Goal: Check status: Check status

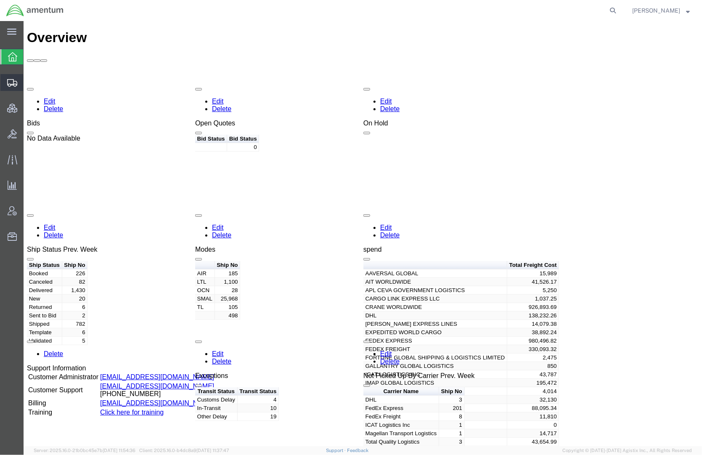
click at [29, 77] on span "Shipments" at bounding box center [26, 82] width 6 height 17
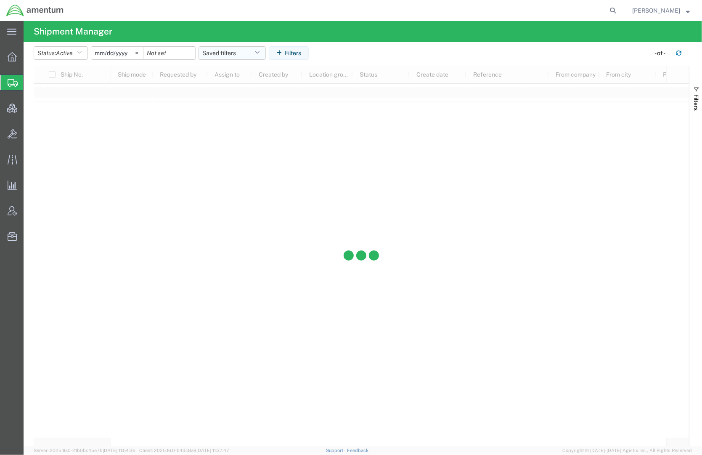
click at [231, 49] on button "Saved filters" at bounding box center [232, 52] width 67 height 13
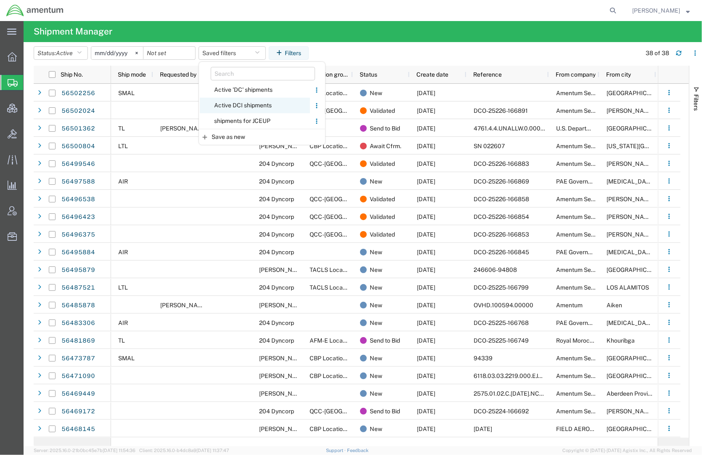
click at [237, 104] on span "Active DCI shipments" at bounding box center [255, 106] width 110 height 16
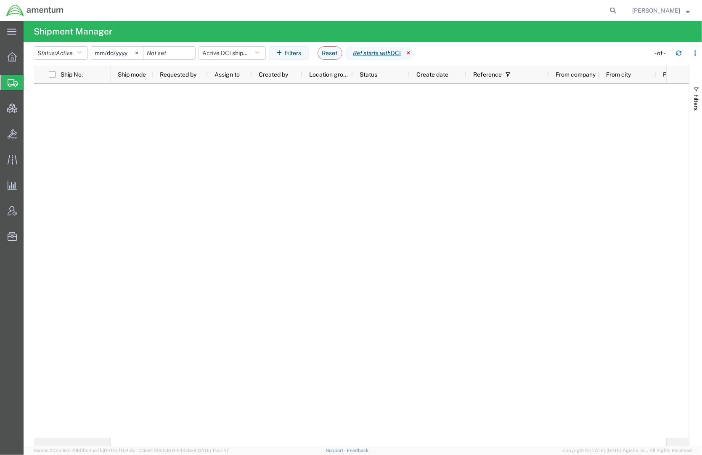
click at [414, 54] on icon at bounding box center [409, 53] width 10 height 13
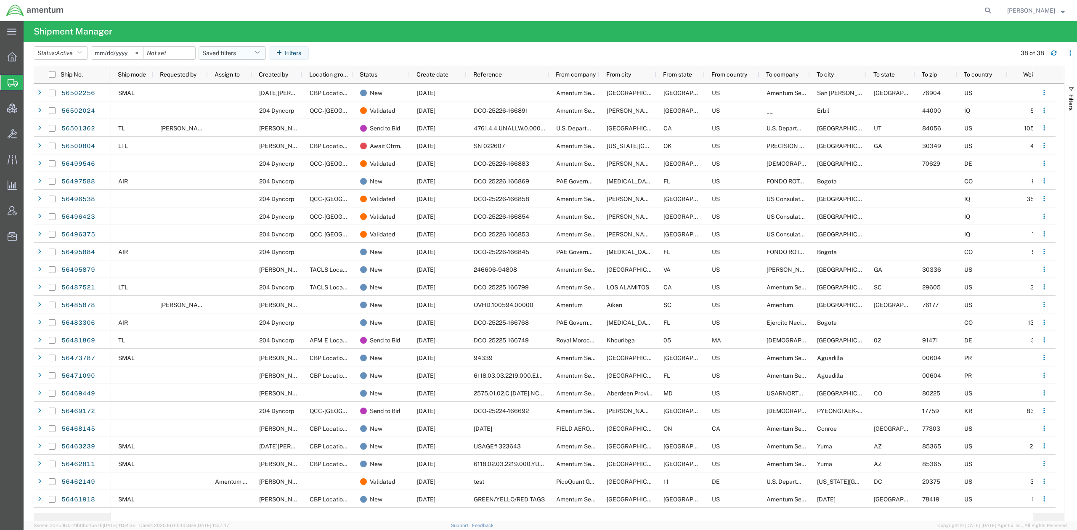
click at [226, 55] on button "Saved filters" at bounding box center [232, 52] width 67 height 13
click at [274, 103] on span "Active DCI shipments" at bounding box center [255, 106] width 110 height 16
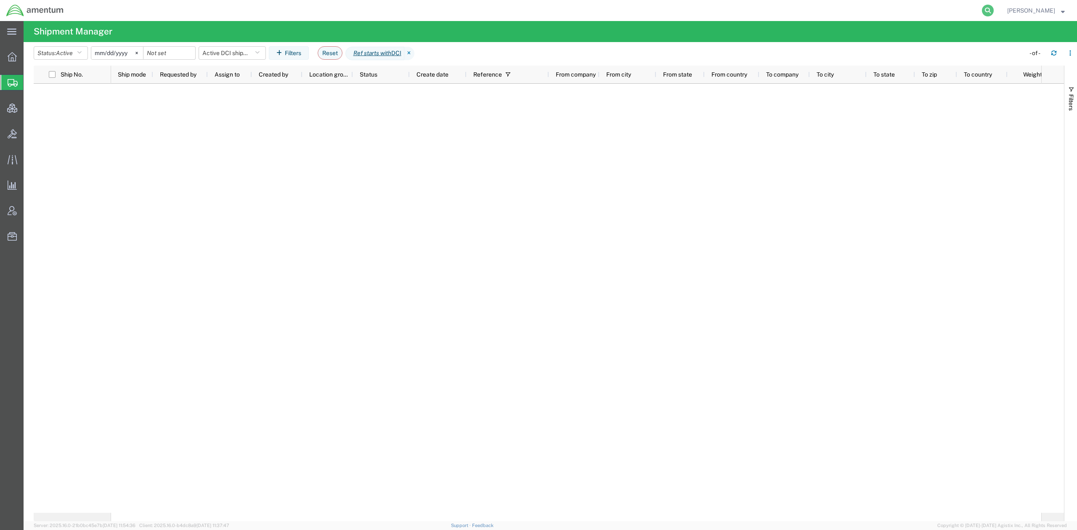
click at [702, 11] on icon at bounding box center [988, 11] width 12 height 12
paste input "DCI-25226-199473"
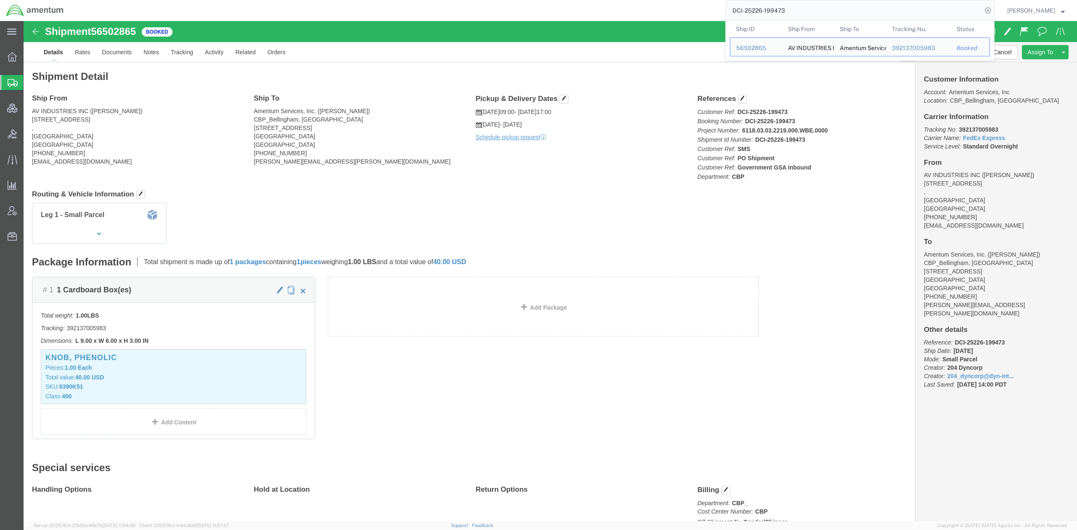
click div "Leg 1 - Small Parcel"
drag, startPoint x: 803, startPoint y: 8, endPoint x: 652, endPoint y: 4, distance: 151.1
click at [652, 4] on div "DCI-25226-199473 Ship ID Ship From Ship To Tracking Nu. Status Ship ID 56502865…" at bounding box center [532, 10] width 925 height 21
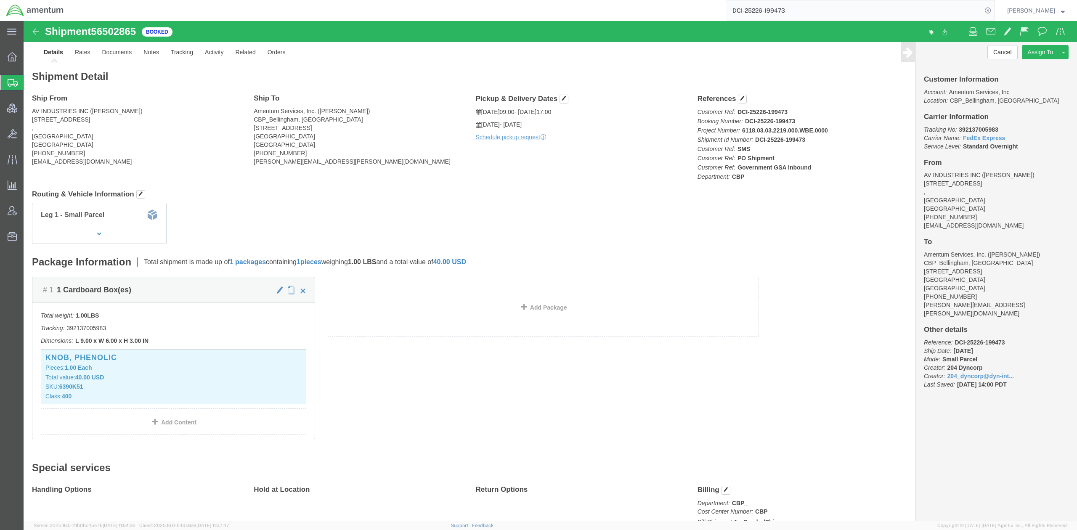
paste input "391973228696"
type input "391973228696"
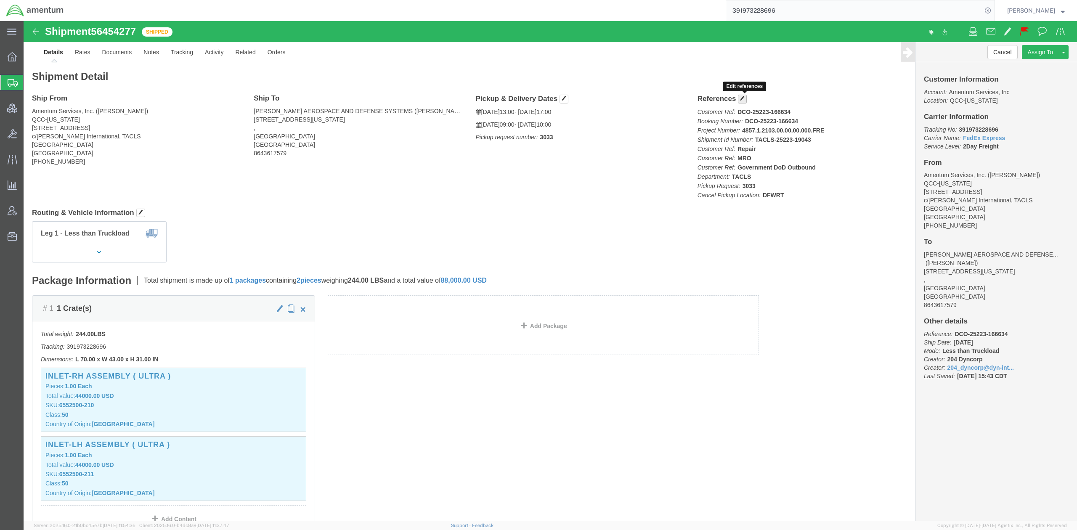
click span "button"
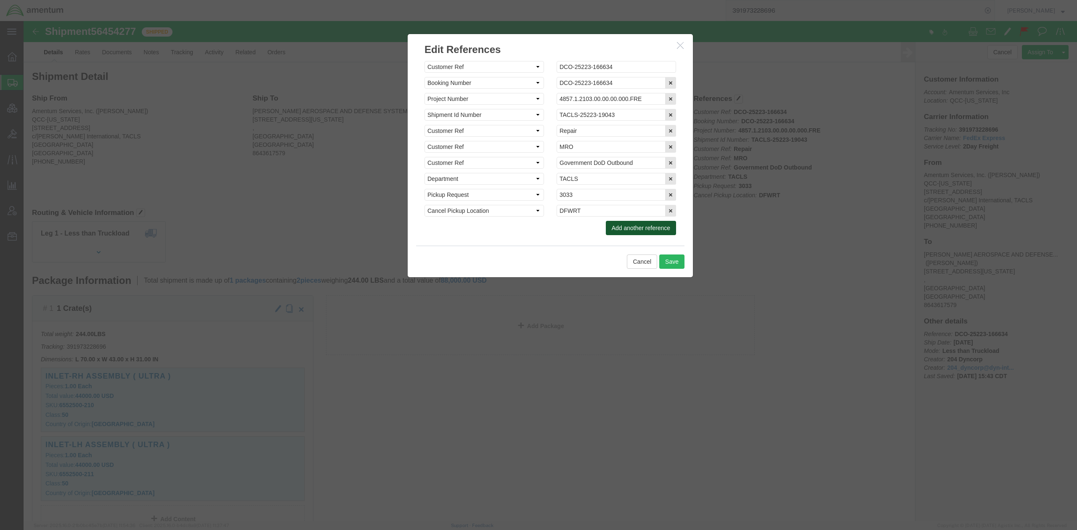
click button "Add another reference"
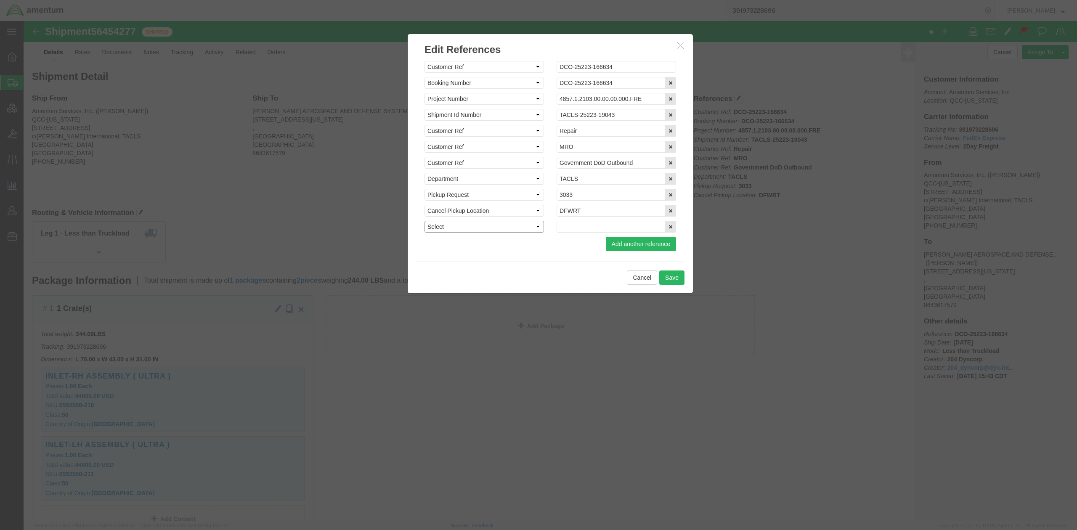
click select "Select Account Type Activity ID Airline Appointment Number ASN Batch Request # …"
click button "Cancel"
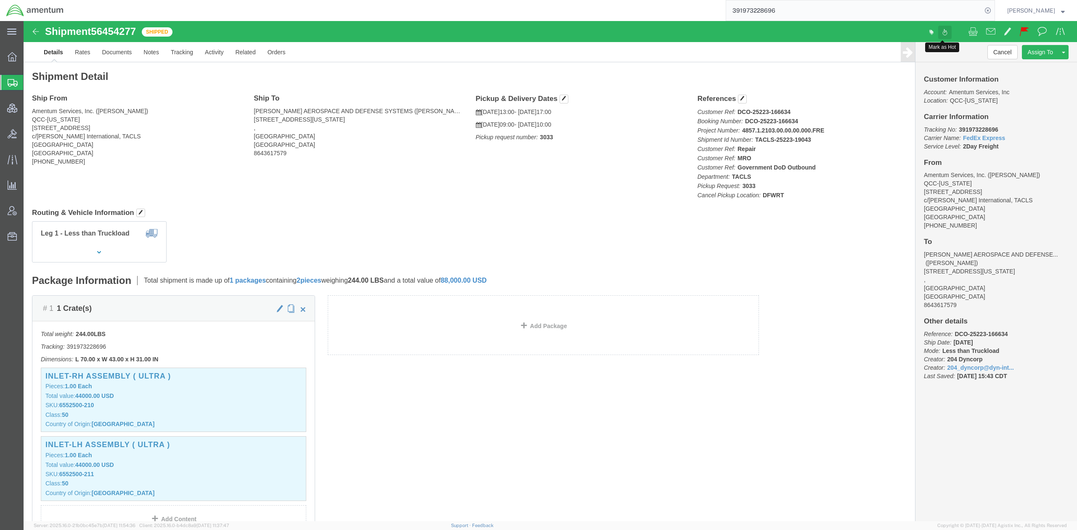
click span
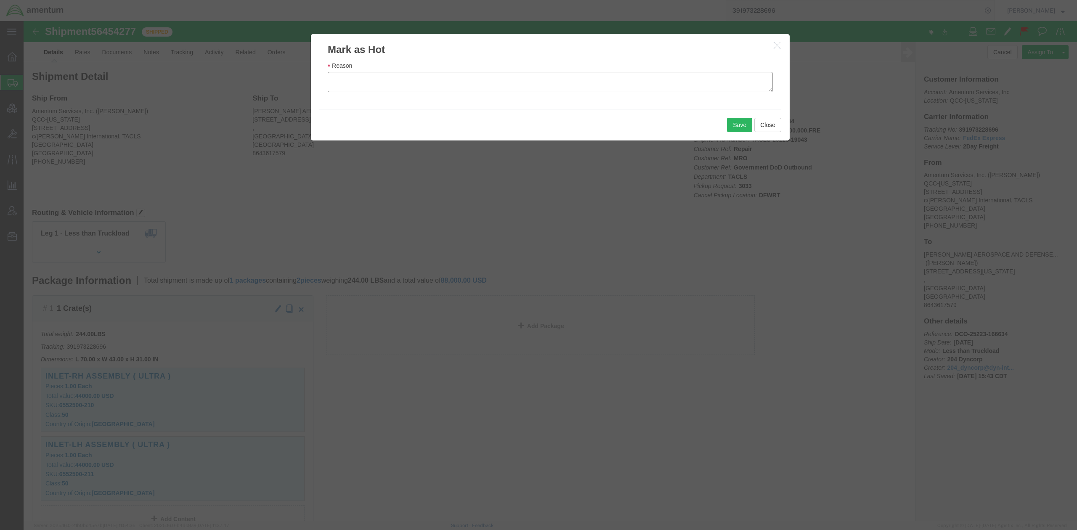
click textarea "Reason"
paste textarea "Thursday, 8/14/25 3:30 AM On the way MEMPHIS, TN"
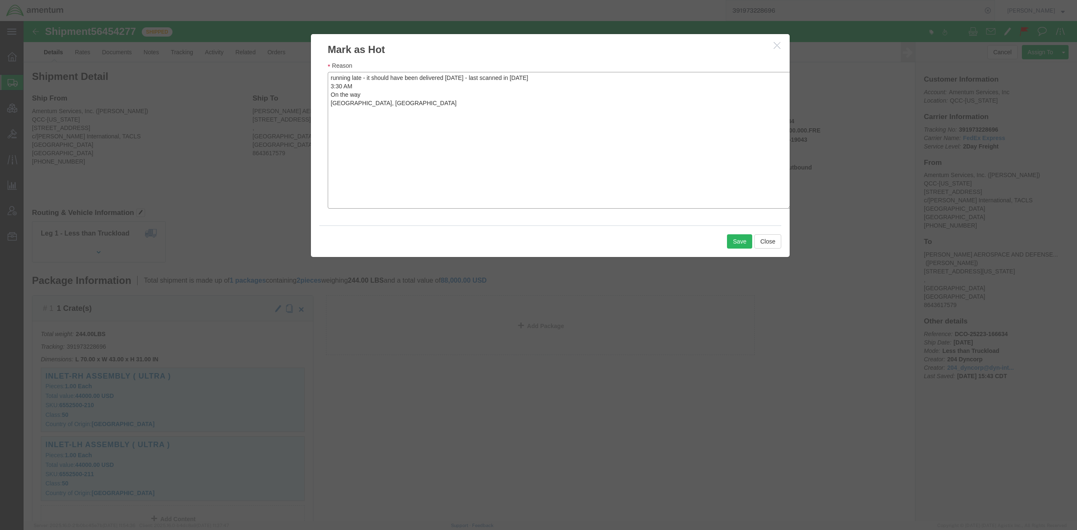
drag, startPoint x: 744, startPoint y: 69, endPoint x: 763, endPoint y: 194, distance: 126.0
click div "Mark as Hot Reason running late - it should have been delivered yesterday 8/13 …"
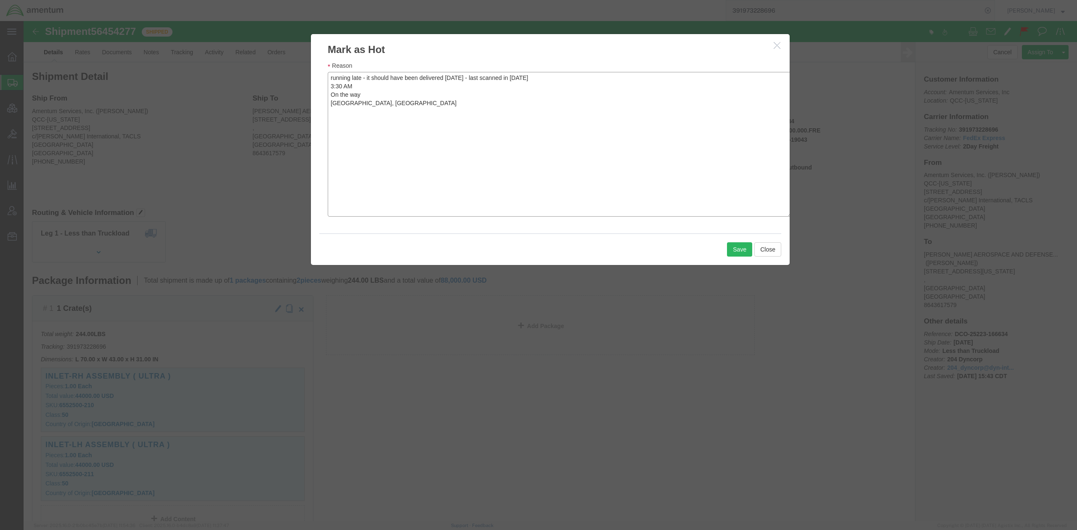
click textarea "running late - it should have been delivered yesterday 8/13 - last scanned in T…"
type textarea "running late - it should have been delivered yesterday 8/13 - last scanned on T…"
click button "Save"
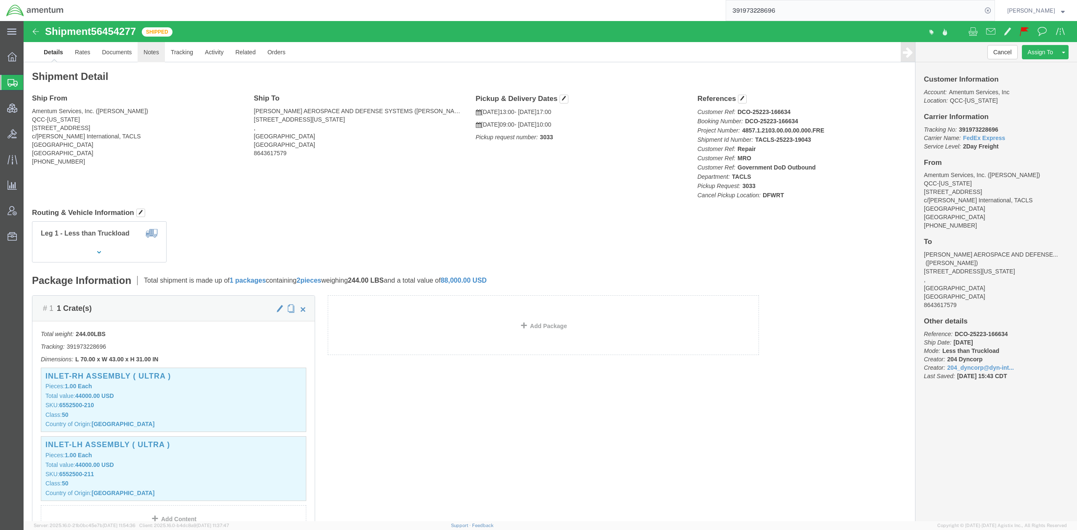
click link "Notes"
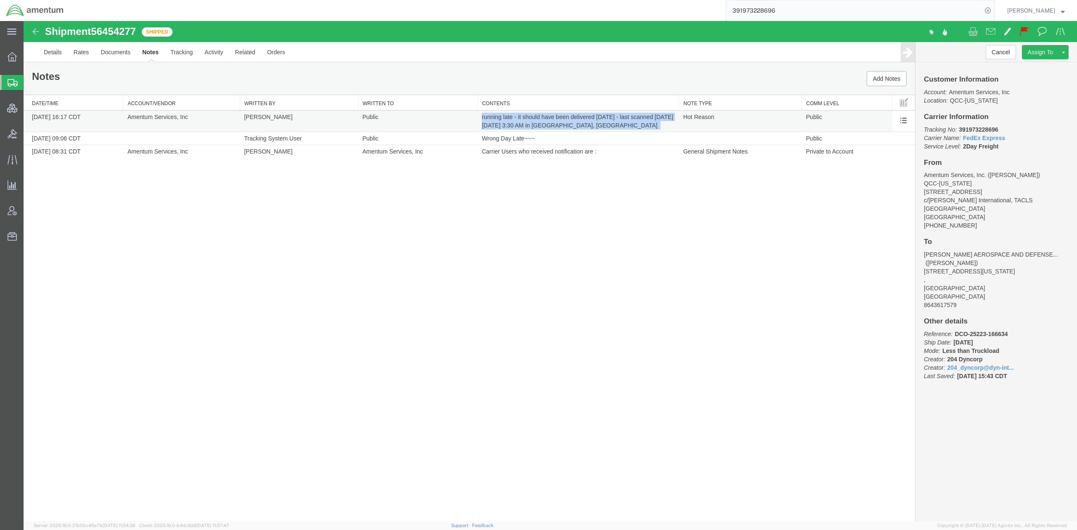
drag, startPoint x: 633, startPoint y: 129, endPoint x: 480, endPoint y: 120, distance: 152.6
click at [480, 120] on td "running late - it should have been delivered yesterday 8/13 - last scanned on T…" at bounding box center [579, 121] width 202 height 21
copy td "running late - it should have been delivered yesterday 8/13 - last scanned on T…"
click at [179, 58] on link "Tracking" at bounding box center [182, 52] width 34 height 20
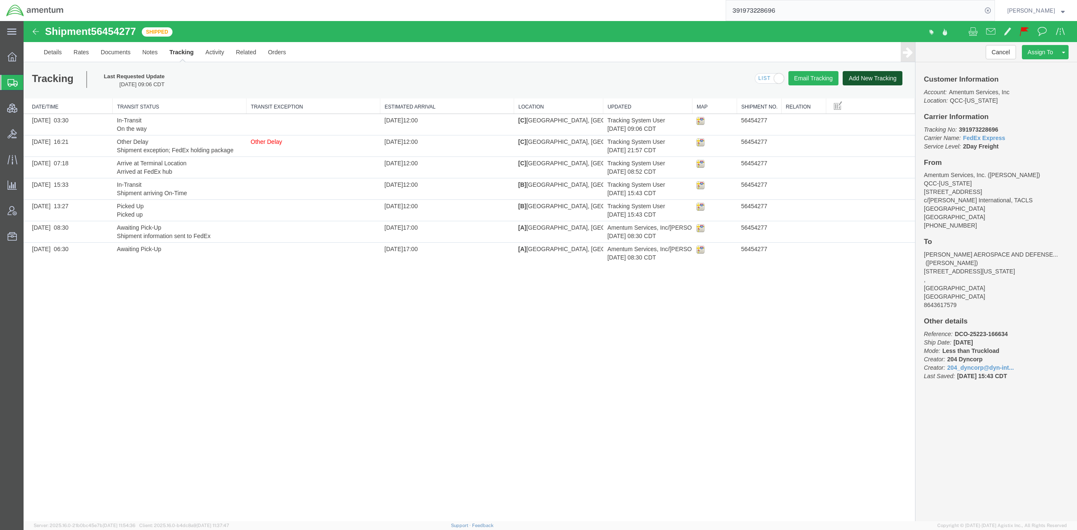
click at [702, 74] on button "Add New Tracking" at bounding box center [873, 78] width 60 height 14
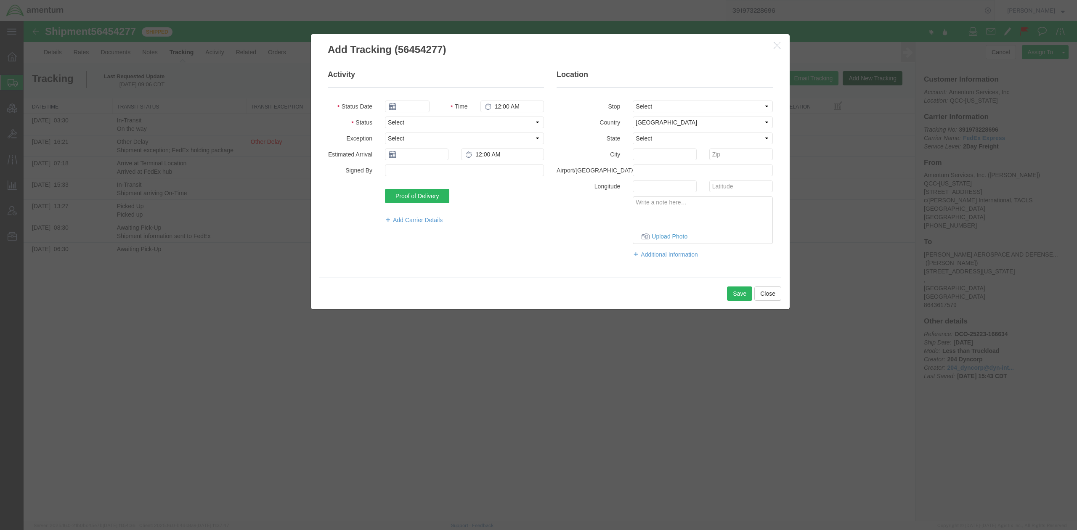
type input "[DATE]"
type input "5:00 PM"
click at [403, 122] on select "Select Arrival Notice Available Arrival Notice Imported Arrive at Delivery Loca…" at bounding box center [464, 123] width 159 height 12
select select "OTHRDLAY"
click at [385, 117] on select "Select Arrival Notice Available Arrival Notice Imported Arrive at Delivery Loca…" at bounding box center [464, 123] width 159 height 12
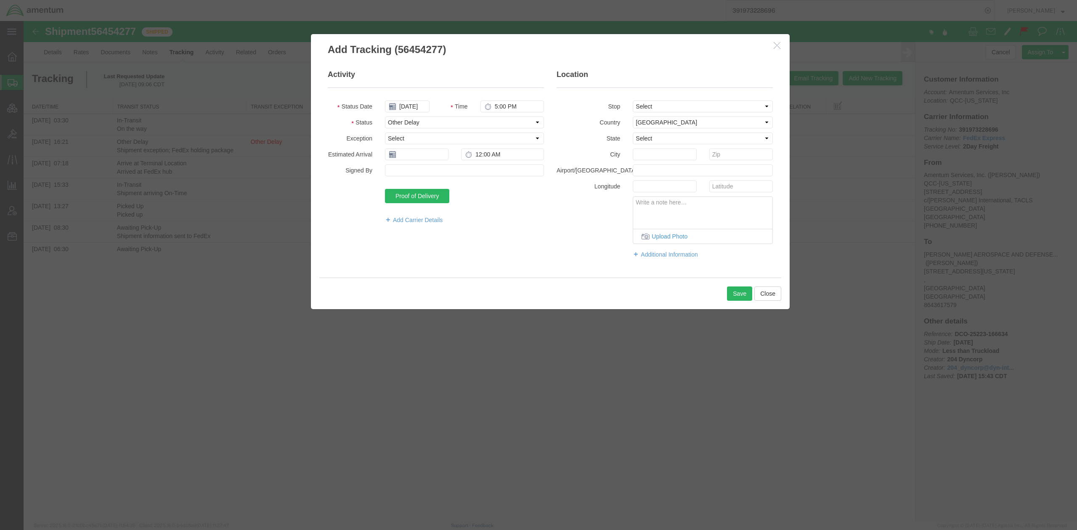
click at [661, 209] on textarea at bounding box center [702, 211] width 139 height 28
paste textarea "running late - it should have been delivered yesterday 8/13 - last scanned on T…"
type textarea "running late - it should have been delivered yesterday 8/13 - last scanned on T…"
click at [437, 133] on select "Select Accident Airline - Delayed Airline - Exception Appointment Scheduled Att…" at bounding box center [464, 139] width 159 height 12
click at [462, 133] on select "Select Accident Airline - Delayed Airline - Exception Appointment Scheduled Att…" at bounding box center [464, 139] width 159 height 12
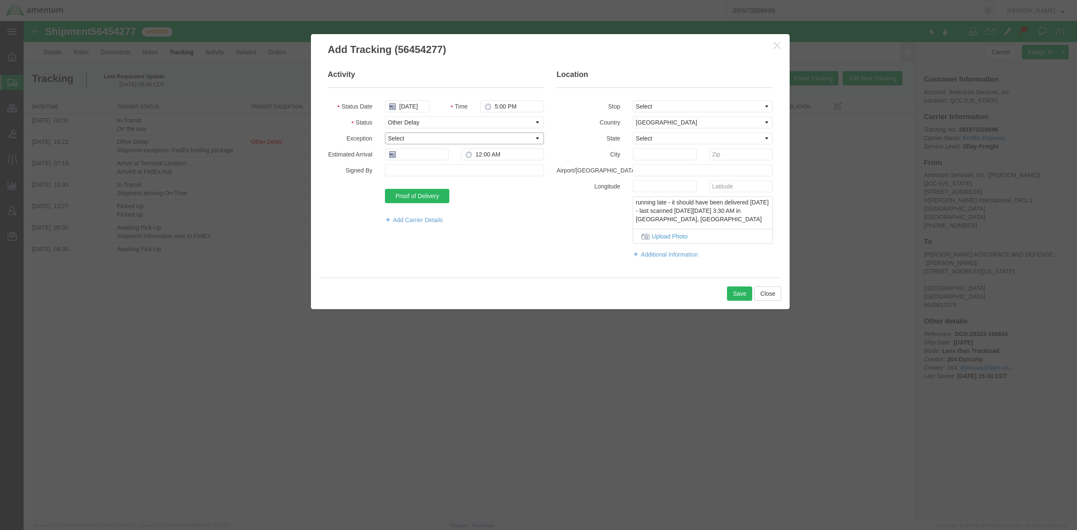
select select "ZX"
click at [385, 133] on select "Select Accident Airline - Delayed Airline - Exception Appointment Scheduled Att…" at bounding box center [464, 139] width 159 height 12
click at [702, 219] on textarea "running late - it should have been delivered yesterday 8/13 - last scanned on T…" at bounding box center [702, 211] width 139 height 28
paste textarea "FedEx Case# SFC16187546"
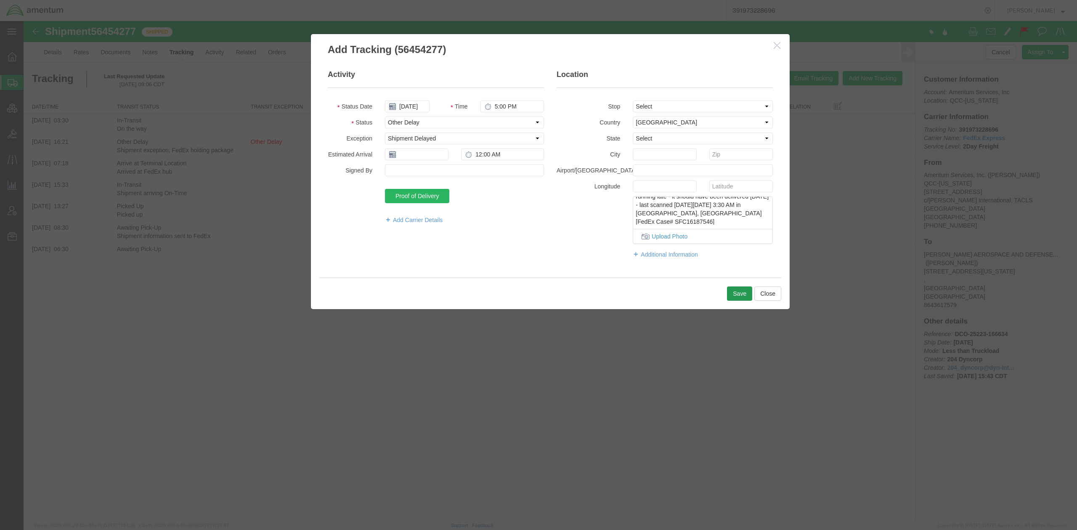
type textarea "running late - it should have been delivered yesterday 8/13 - last scanned on T…"
click at [702, 294] on button "Save" at bounding box center [739, 294] width 25 height 14
click at [412, 156] on input "text" at bounding box center [417, 155] width 64 height 12
click at [496, 251] on div "Activity Status Date 08/14/2025 Time 5:00 PM Status Select Arrival Notice Avail…" at bounding box center [550, 168] width 458 height 198
click at [423, 157] on input "text" at bounding box center [417, 155] width 64 height 12
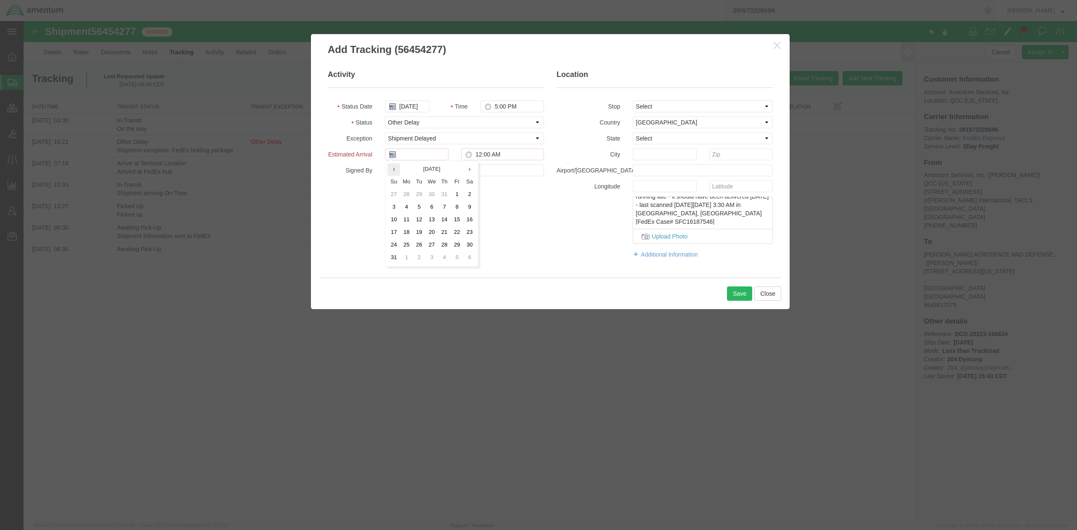
click at [396, 172] on th at bounding box center [393, 169] width 13 height 13
click at [470, 171] on icon at bounding box center [470, 169] width 2 height 5
click at [459, 219] on td "15" at bounding box center [457, 220] width 13 height 13
type input "08/15/2025"
drag, startPoint x: 529, startPoint y: 153, endPoint x: 442, endPoint y: 149, distance: 87.2
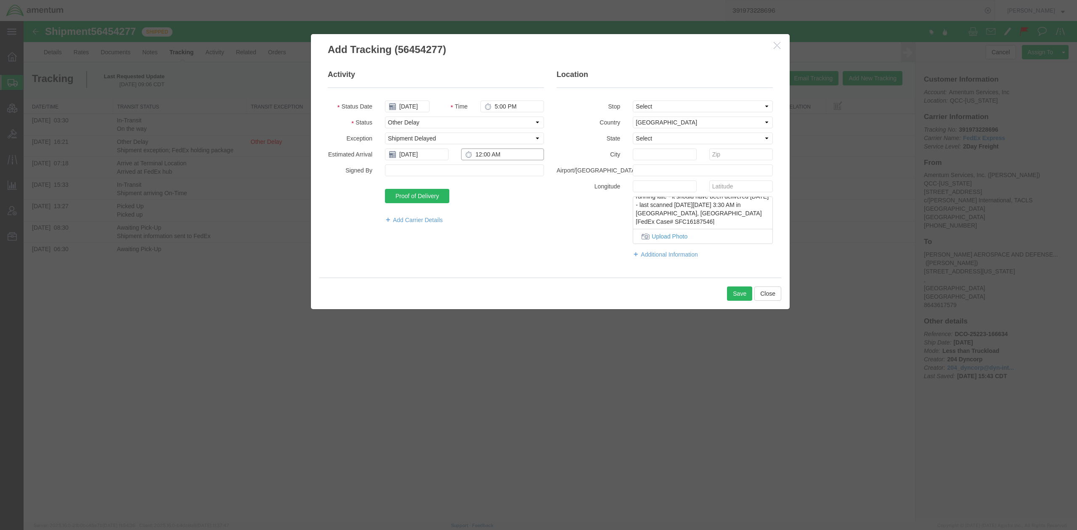
click at [442, 149] on div "Estimated Arrival 08/15/2025 12:00 AM" at bounding box center [435, 155] width 229 height 12
type input "M"
click at [702, 293] on button "Save" at bounding box center [739, 294] width 25 height 14
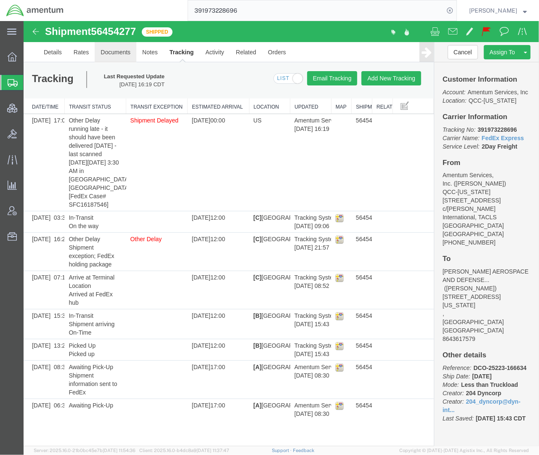
click at [121, 52] on link "Documents" at bounding box center [115, 52] width 42 height 20
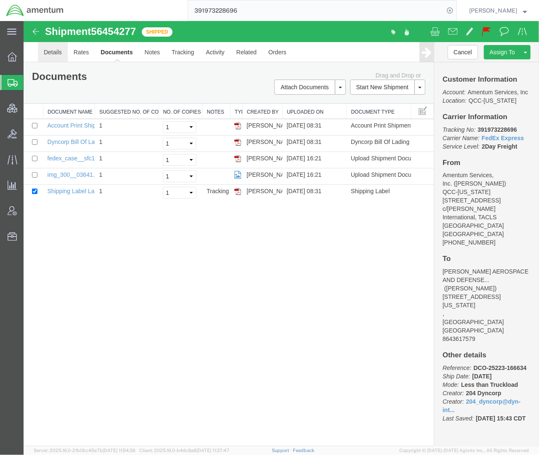
click at [55, 52] on link "Details" at bounding box center [52, 52] width 30 height 20
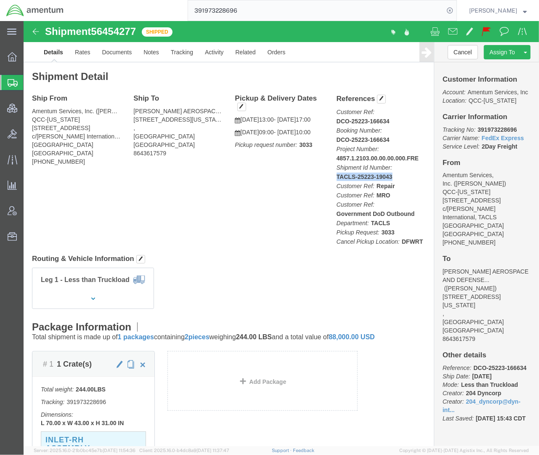
click p "Customer Ref: DCO-25223-166634 Booking Number: DCO-25223-166634 Project Number:…"
click link "Notes"
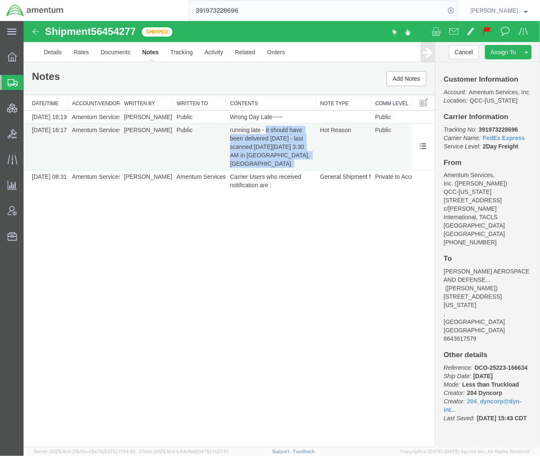
drag, startPoint x: 266, startPoint y: 128, endPoint x: 279, endPoint y: 162, distance: 36.5
click at [279, 162] on td "running late - it should have been delivered yesterday 8/13 - last scanned on T…" at bounding box center [271, 146] width 90 height 47
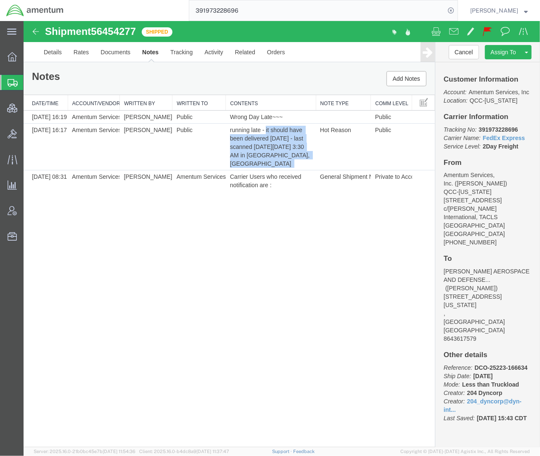
copy td "it should have been delivered yesterday 8/13 - last scanned on Thursday, 8/14/2…"
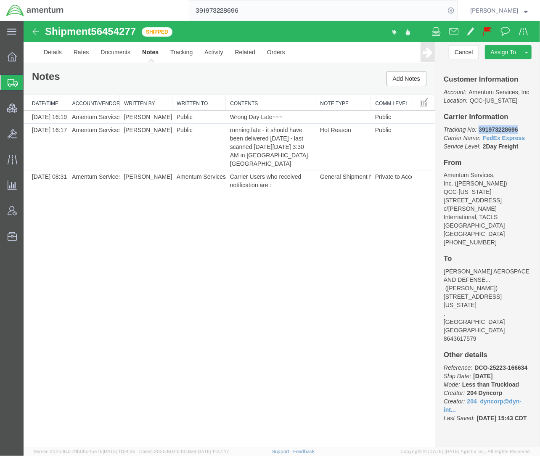
drag, startPoint x: 526, startPoint y: 130, endPoint x: 480, endPoint y: 130, distance: 46.3
click at [480, 130] on p "Tracking No: 391973228696 Carrier Name: FedEx Express FedEx Express Service Lev…" at bounding box center [487, 137] width 88 height 25
copy b "391973228696"
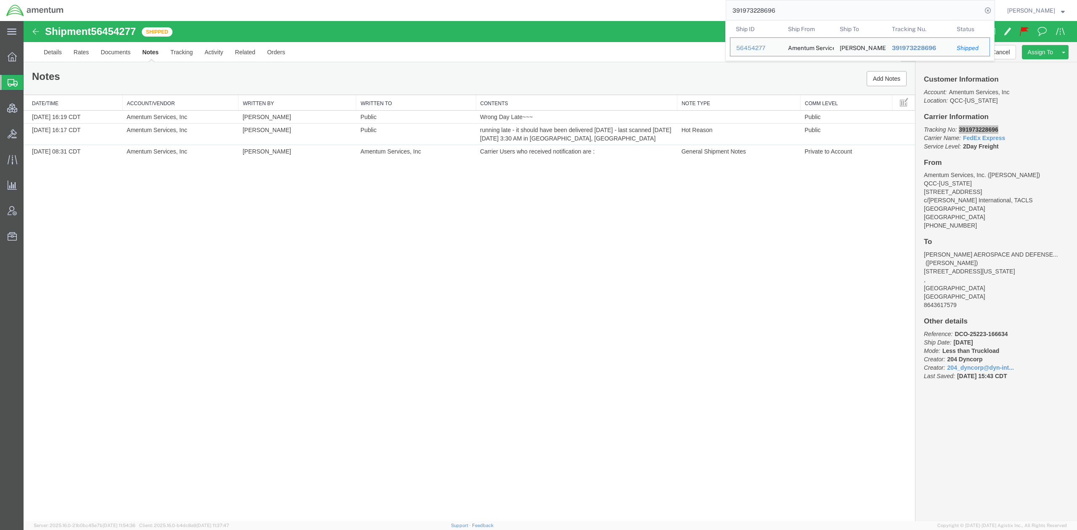
drag, startPoint x: 832, startPoint y: 9, endPoint x: 598, endPoint y: -7, distance: 234.4
click at [598, 0] on html "main_menu Created with Sketch. Collapse Menu Overview Shipments Shipment Manage…" at bounding box center [538, 265] width 1077 height 530
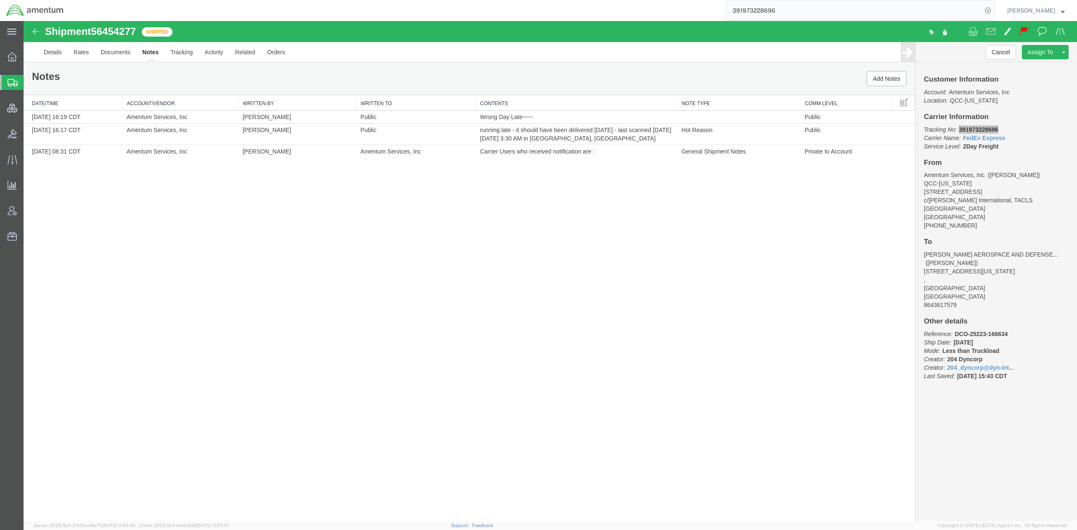
paste input "88268400581"
type input "882684005816"
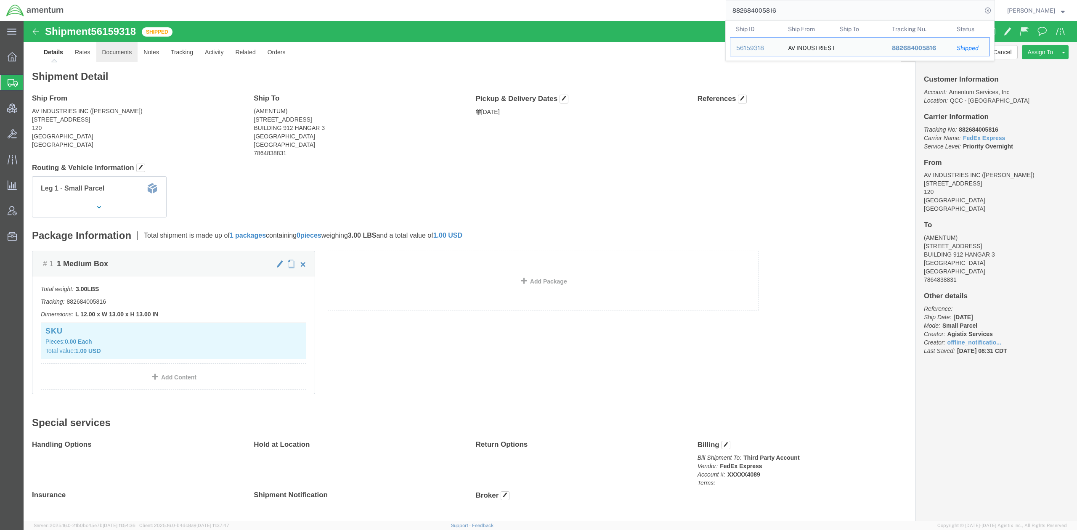
click link "Documents"
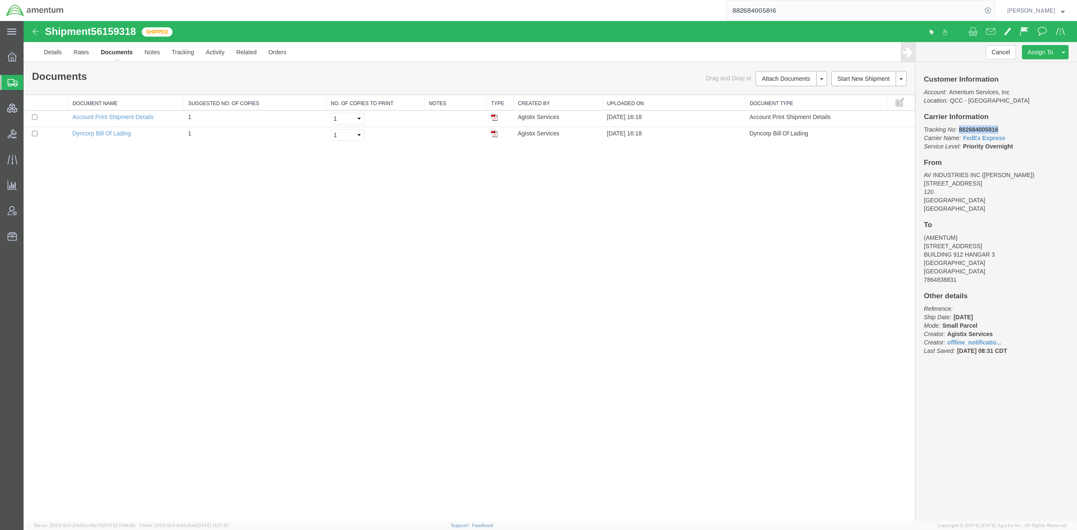
drag, startPoint x: 1002, startPoint y: 130, endPoint x: 958, endPoint y: 130, distance: 44.6
click at [702, 130] on p "Tracking No: 882684005816 Carrier Name: FedEx Express FedEx Express Service Lev…" at bounding box center [996, 137] width 145 height 25
copy b "882684005816"
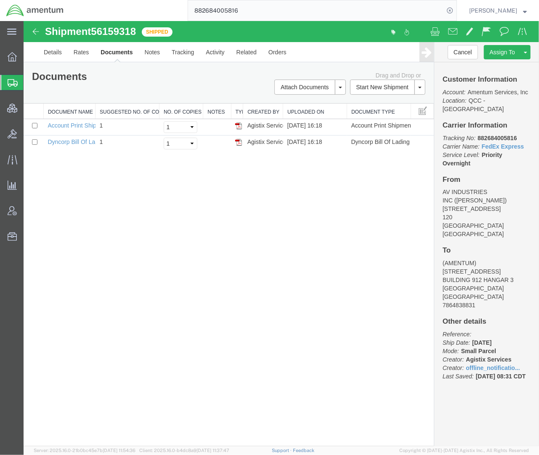
click at [50, 50] on div at bounding box center [280, 233] width 515 height 425
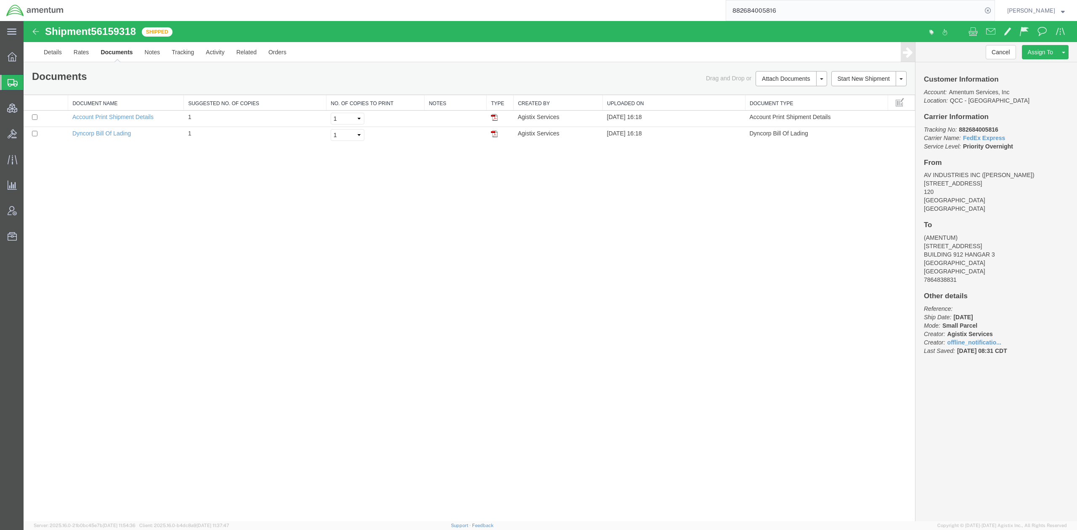
click at [51, 49] on div at bounding box center [550, 271] width 1053 height 500
click at [51, 54] on div at bounding box center [550, 271] width 1053 height 500
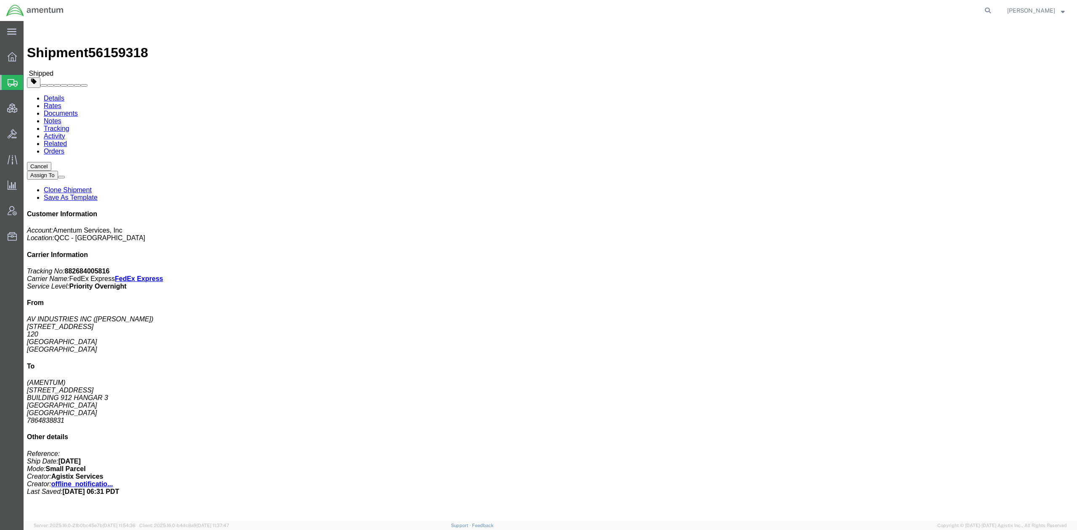
drag, startPoint x: 84, startPoint y: 34, endPoint x: 133, endPoint y: 34, distance: 48.8
click link "Documents"
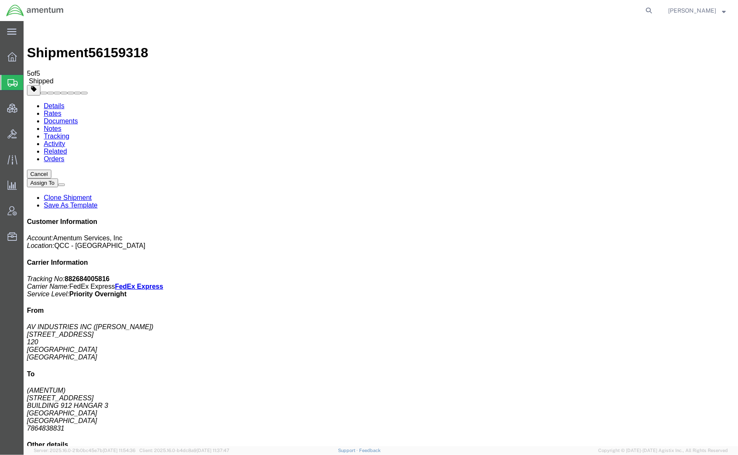
click at [61, 109] on link "Rates" at bounding box center [52, 112] width 18 height 7
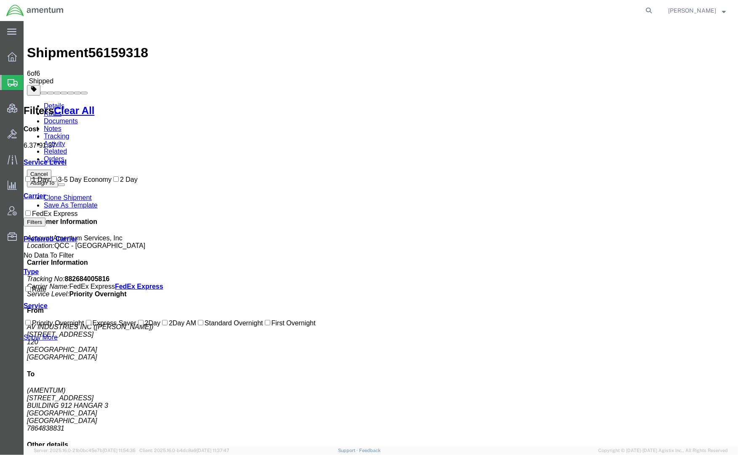
click at [61, 125] on link "Notes" at bounding box center [52, 128] width 18 height 7
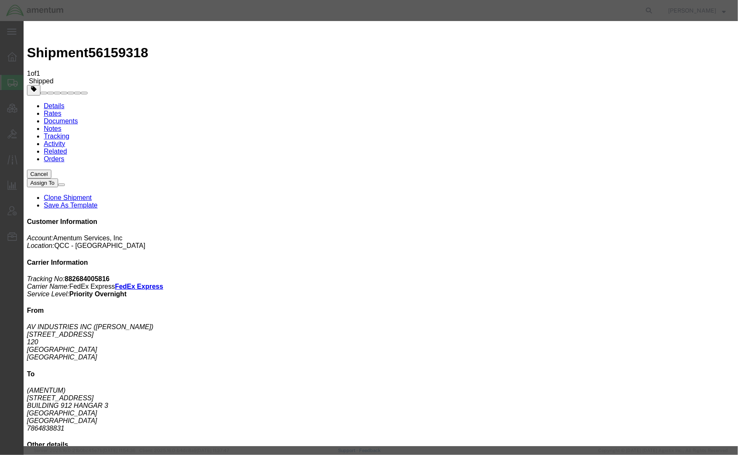
select select "HOT_REASON"
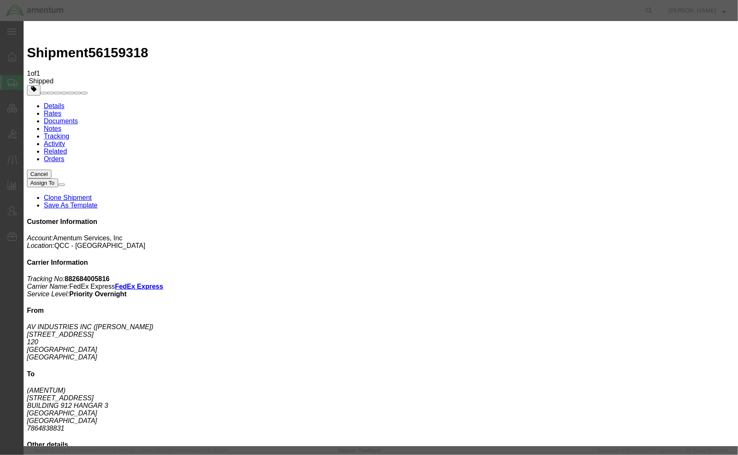
select select "PRIVATE_TO_VENDOR"
select select "5"
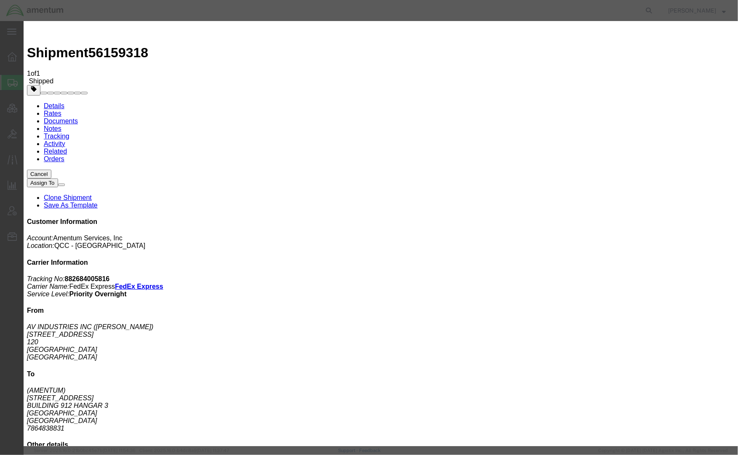
paste textarea "lost - last scanned by FedEx [DATE][DATE] 7:57 AM in [GEOGRAPHIC_DATA], [GEOGRA…"
type textarea "lost - last scanned by FedEx [DATE][DATE] 7:57 AM in [GEOGRAPHIC_DATA], [GEOGRA…"
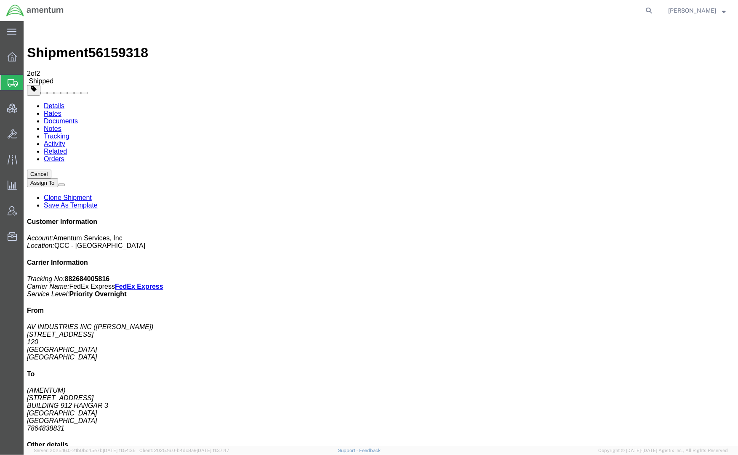
click at [69, 132] on link "Tracking" at bounding box center [56, 135] width 26 height 7
click at [61, 125] on link "Notes" at bounding box center [52, 128] width 18 height 7
click at [52, 102] on link "Details" at bounding box center [53, 105] width 21 height 7
click span "button"
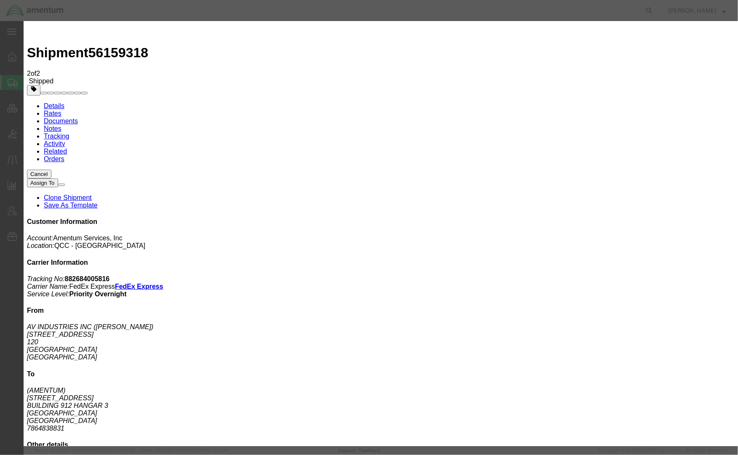
click select "Select Account Type Activity ID Airline Appointment Number ASN Batch Request # …"
select select "CLAIM"
click select "Select Account Type Activity ID Airline Appointment Number ASN Batch Request # …"
drag, startPoint x: 364, startPoint y: 64, endPoint x: 371, endPoint y: 62, distance: 6.9
click input "text"
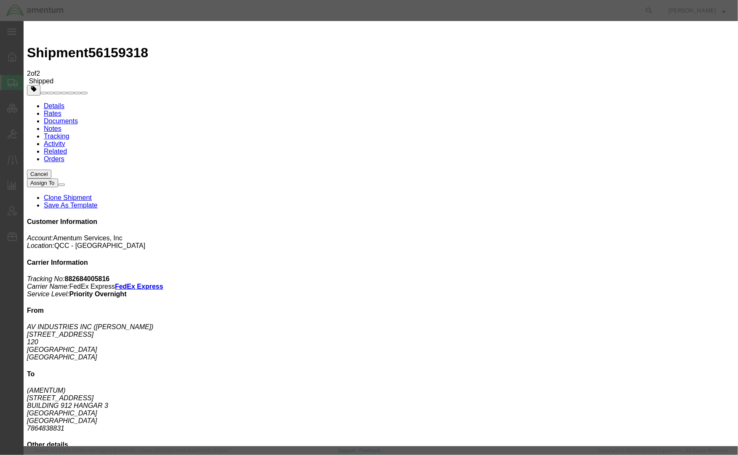
paste input "C-201432402"
type input "C-201432402"
click select "Select Account Type Activity ID Airline Appointment Number ASN Batch Request # …"
select select "PURCHORD"
click select "Select Account Type Activity ID Airline Appointment Number ASN Batch Request # …"
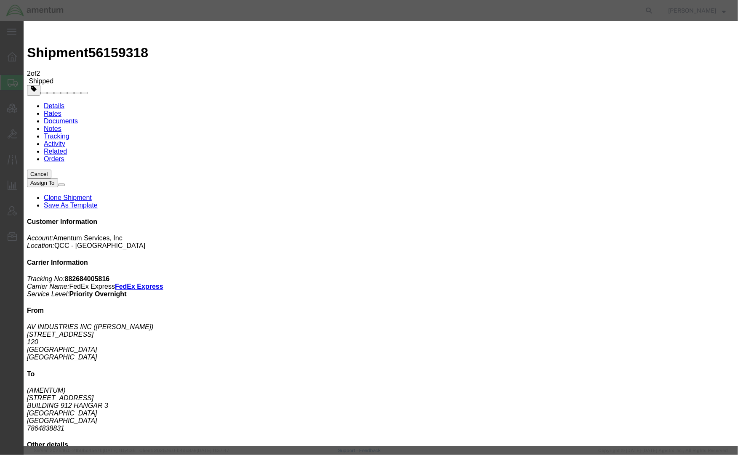
click input "text"
paste input "TACLS86313"
type input "TACLS86313"
click icon "button"
click button "Save"
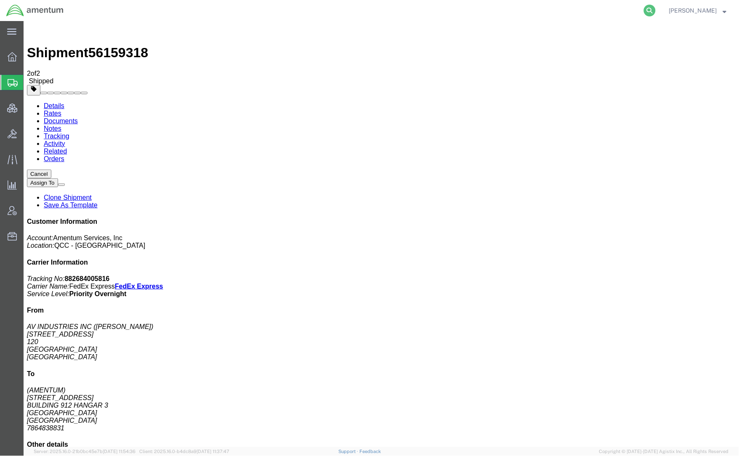
click at [644, 10] on icon at bounding box center [650, 11] width 12 height 12
paste input "882684005816"
type input "882684005816"
click link "Documents"
click at [30, 85] on span "Shipments" at bounding box center [26, 82] width 7 height 17
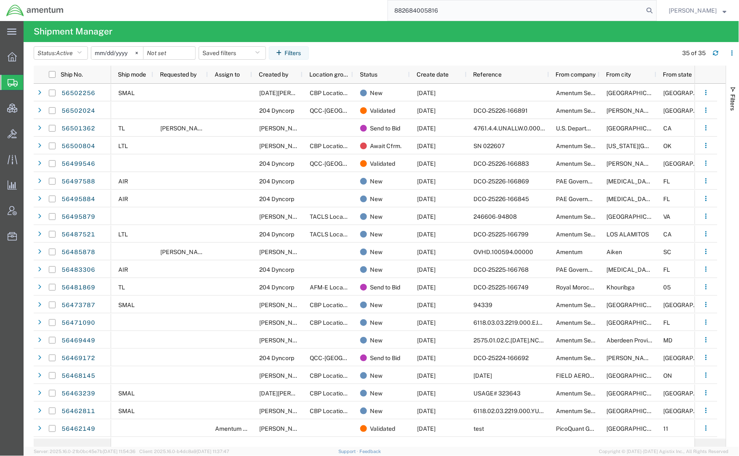
click at [635, 10] on input "882684005816" at bounding box center [516, 10] width 256 height 20
click at [645, 11] on icon at bounding box center [650, 11] width 12 height 12
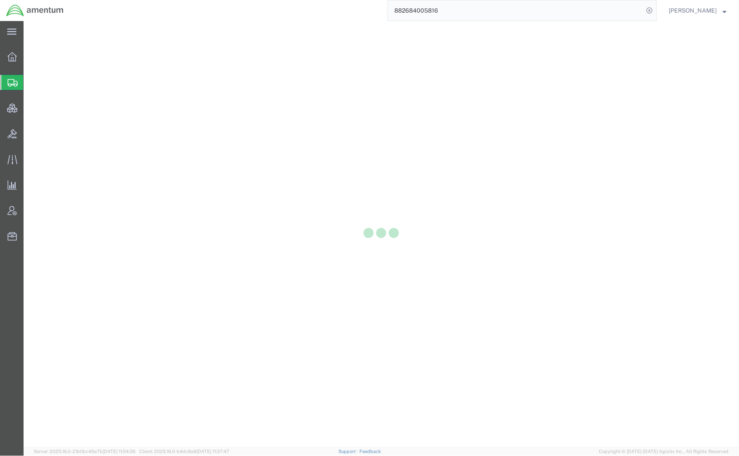
click at [36, 85] on div at bounding box center [381, 234] width 715 height 426
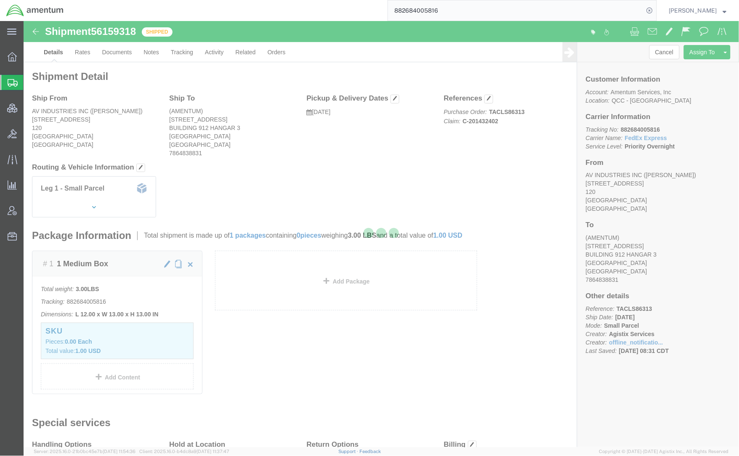
click div "Shipment Detail Ship From AV INDUSTRIES INC ([PERSON_NAME]) [STREET_ADDRESS] Sh…"
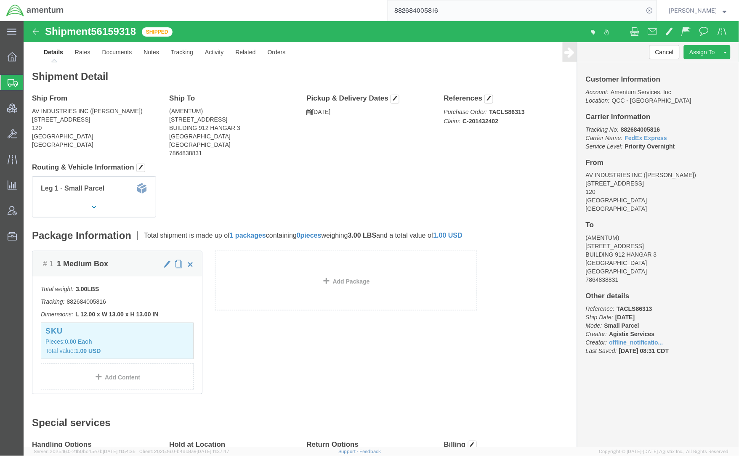
click at [436, 12] on input "882684005816" at bounding box center [516, 10] width 256 height 20
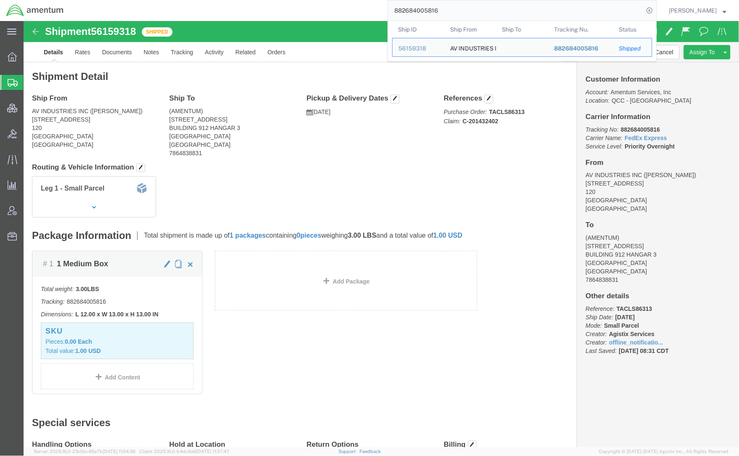
drag, startPoint x: 454, startPoint y: 12, endPoint x: -175, endPoint y: -101, distance: 639.9
click at [0, 0] on html "main_menu Created with Sketch. Collapse Menu Overview Shipments Shipment Manage…" at bounding box center [369, 228] width 739 height 456
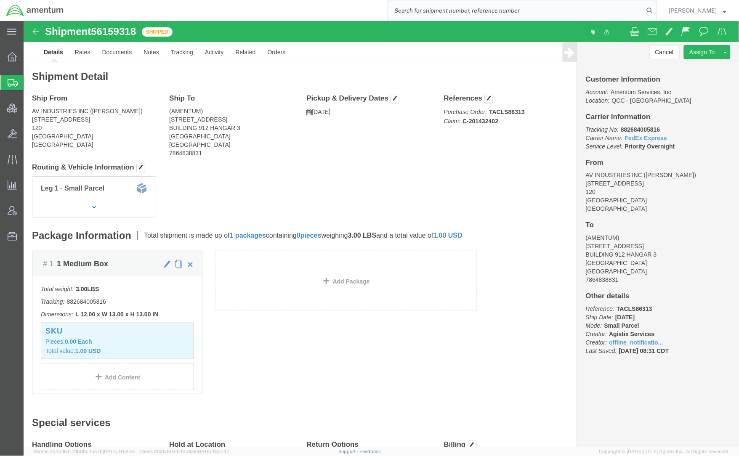
click at [30, 86] on span "Shipments" at bounding box center [26, 82] width 7 height 17
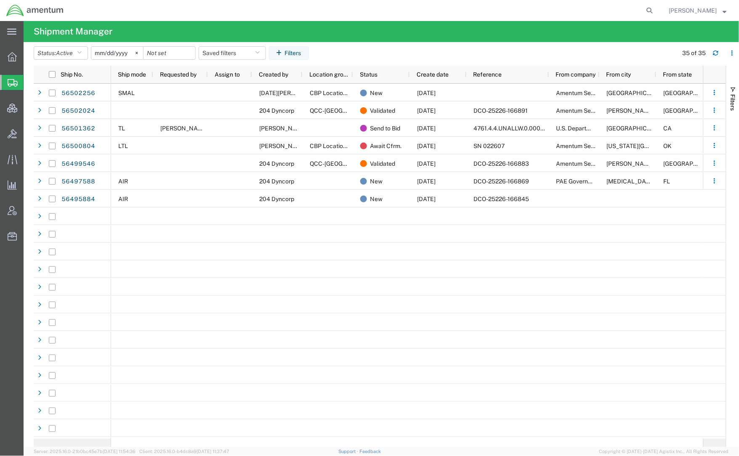
click at [232, 60] on agx-table-filter "Status: Active Active All Approved Booked Canceled Delivered Denied New On Hold…" at bounding box center [173, 52] width 278 height 13
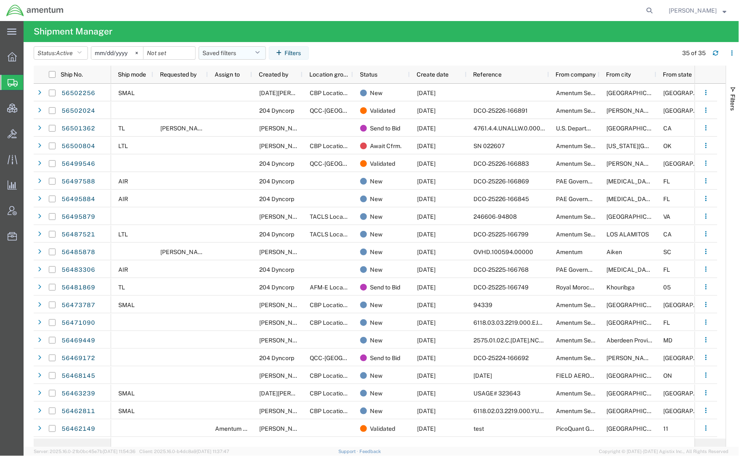
click at [234, 56] on button "Saved filters" at bounding box center [232, 52] width 67 height 13
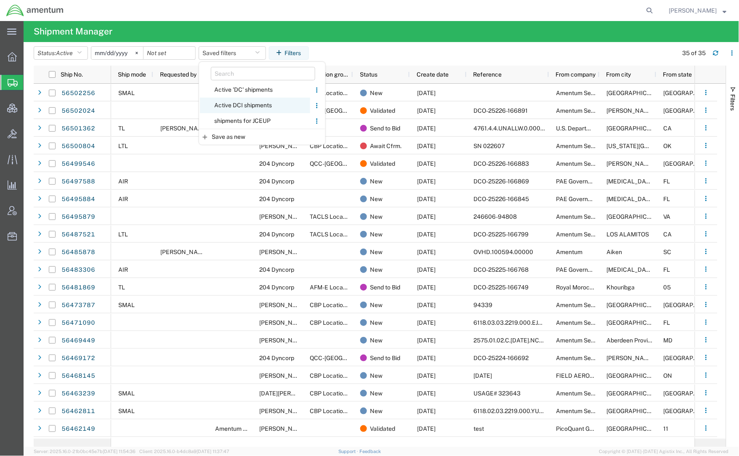
click at [239, 102] on span "Active DCI shipments" at bounding box center [255, 106] width 110 height 16
